Goal: Navigation & Orientation: Find specific page/section

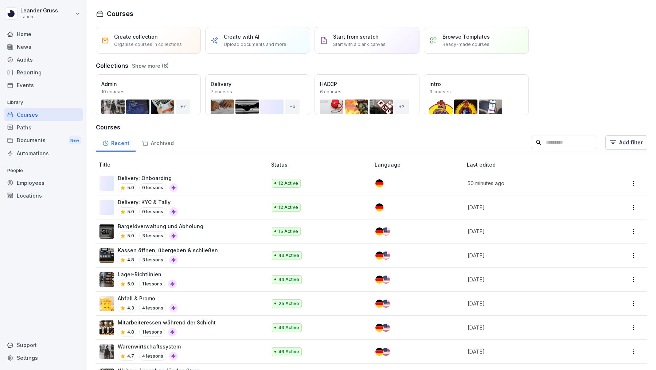
click at [33, 36] on div "Home" at bounding box center [43, 34] width 79 height 13
